Goal: Task Accomplishment & Management: Complete application form

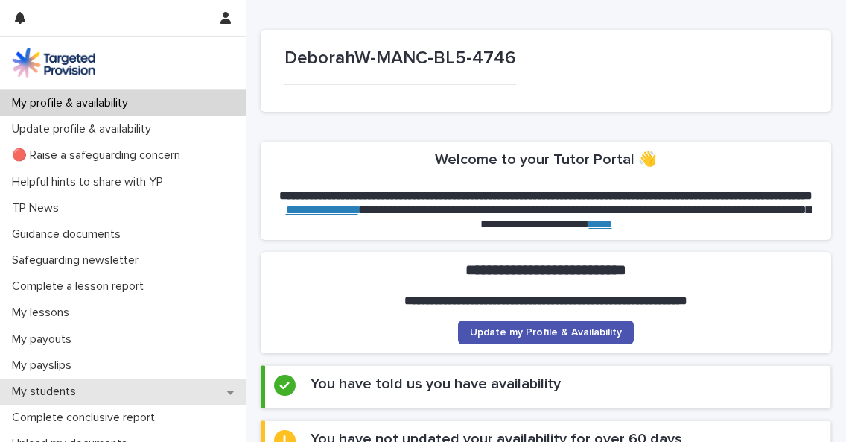
click at [71, 393] on p "My students" at bounding box center [47, 391] width 82 height 14
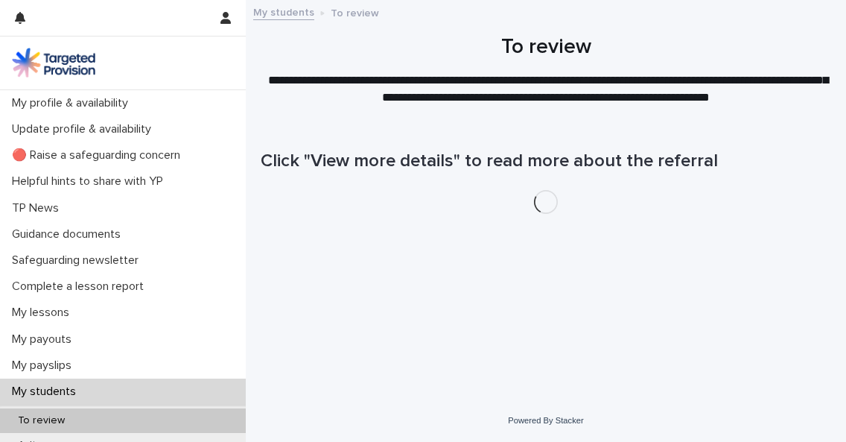
scroll to position [142, 0]
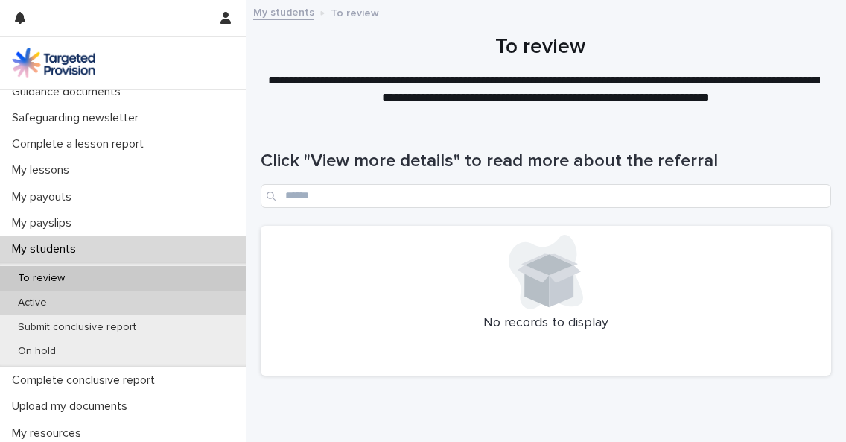
click at [43, 305] on p "Active" at bounding box center [32, 302] width 53 height 13
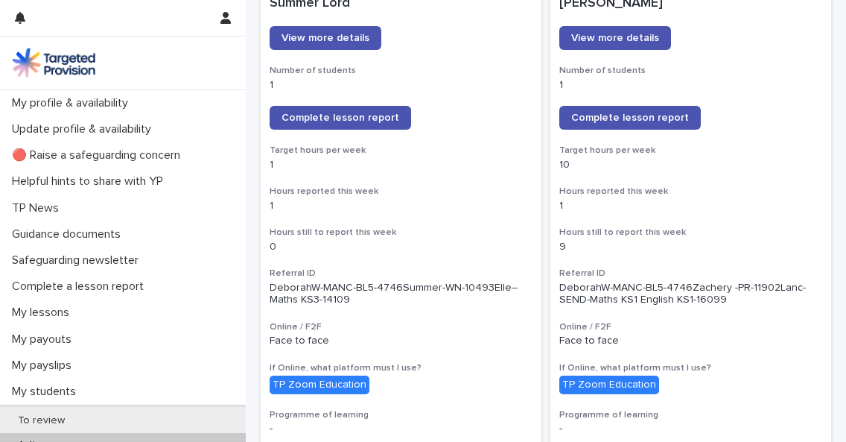
scroll to position [1228, 0]
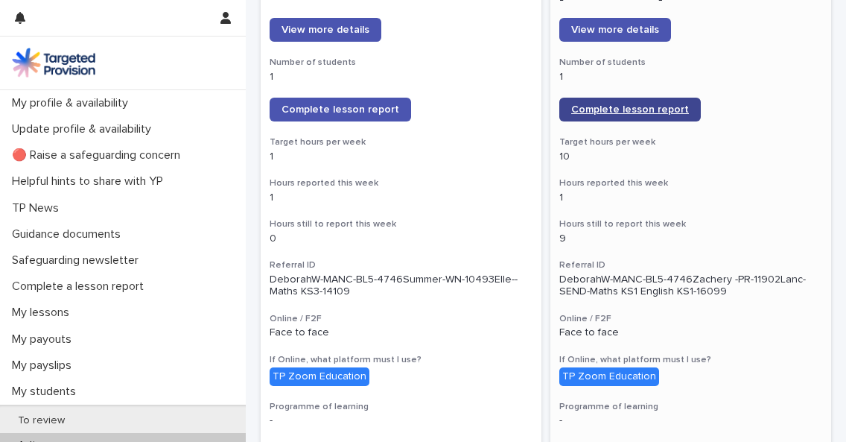
click at [607, 109] on span "Complete lesson report" at bounding box center [630, 109] width 118 height 10
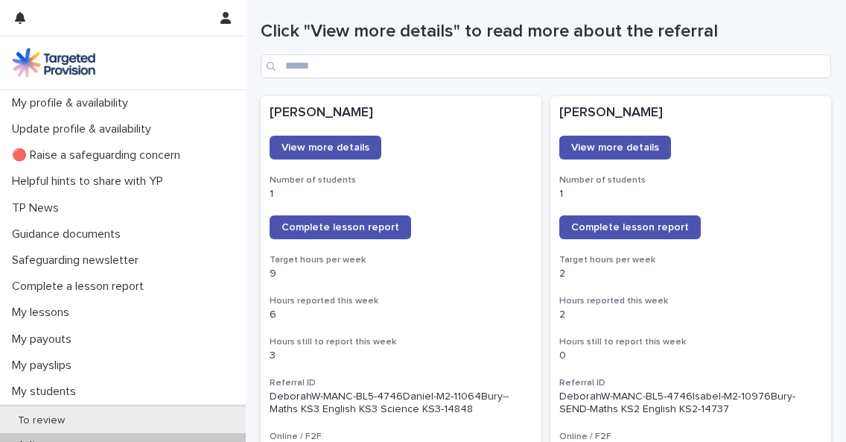
scroll to position [137, 0]
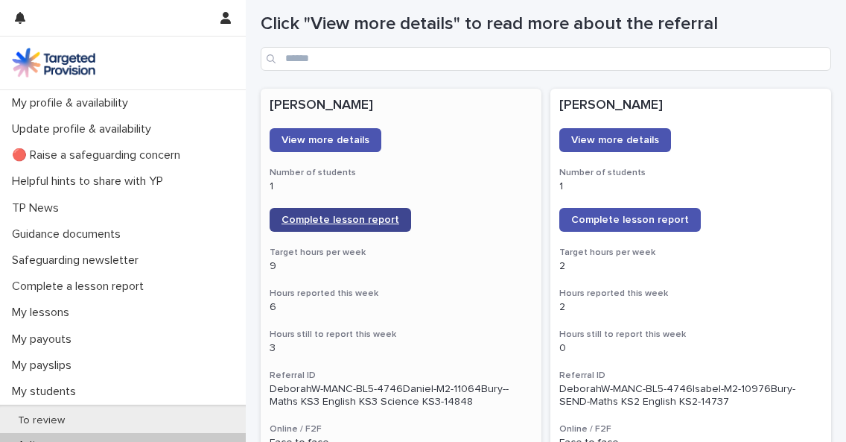
click at [307, 222] on span "Complete lesson report" at bounding box center [340, 219] width 118 height 10
